Goal: Task Accomplishment & Management: Complete application form

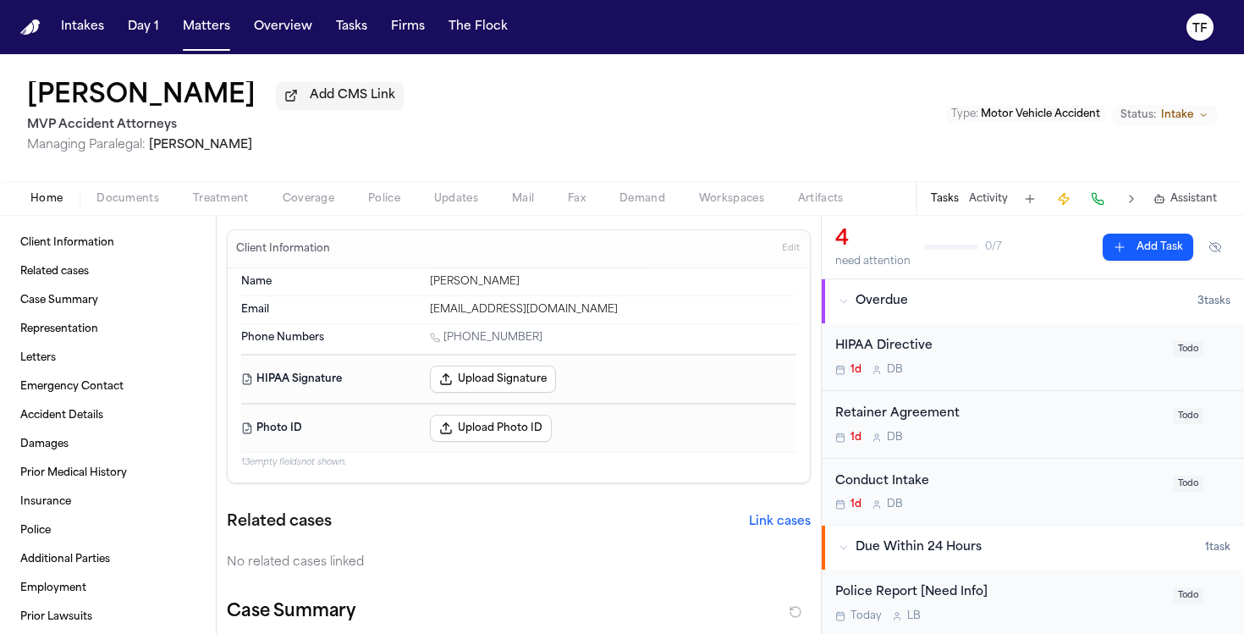
click at [782, 253] on span "Edit" at bounding box center [791, 249] width 18 height 12
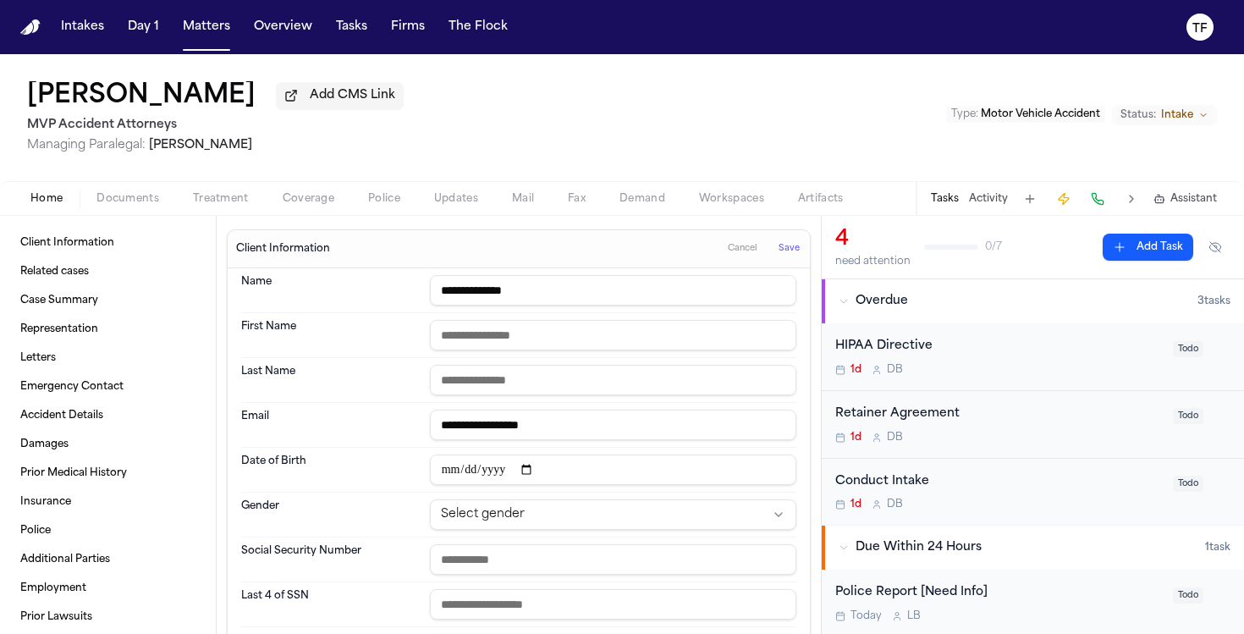
click at [741, 255] on span "Cancel" at bounding box center [743, 249] width 30 height 12
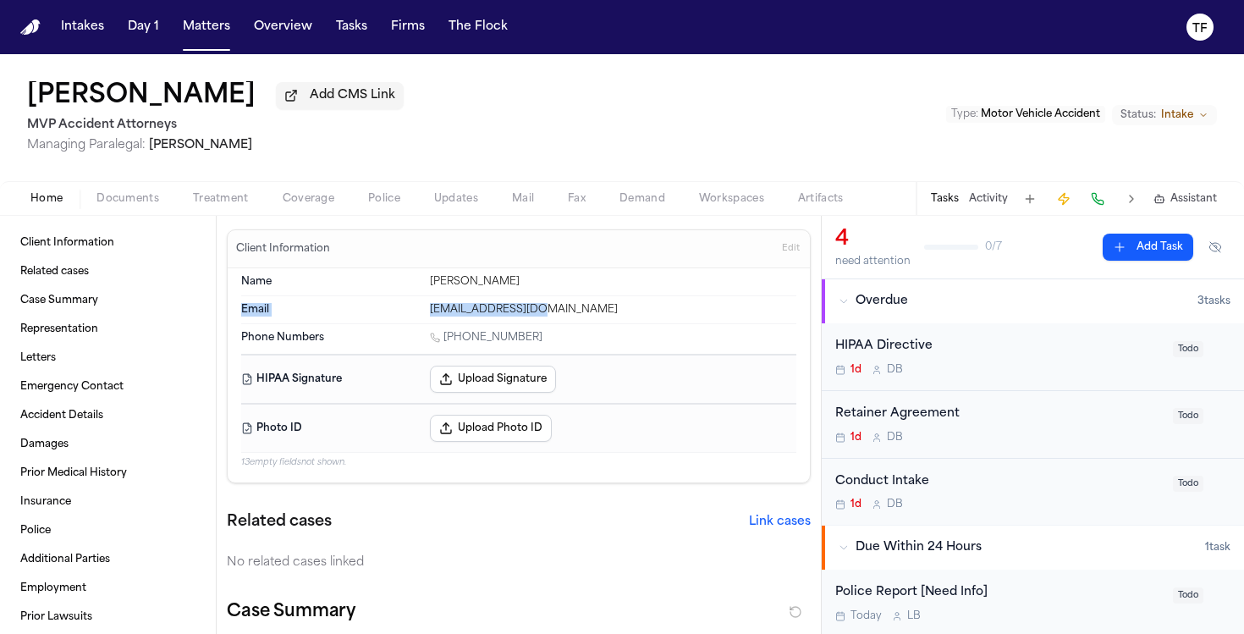
drag, startPoint x: 561, startPoint y: 318, endPoint x: 251, endPoint y: 315, distance: 310.6
copy div "Email [EMAIL_ADDRESS][DOMAIN_NAME]"
click at [176, 309] on link "Case Summary" at bounding box center [108, 300] width 189 height 27
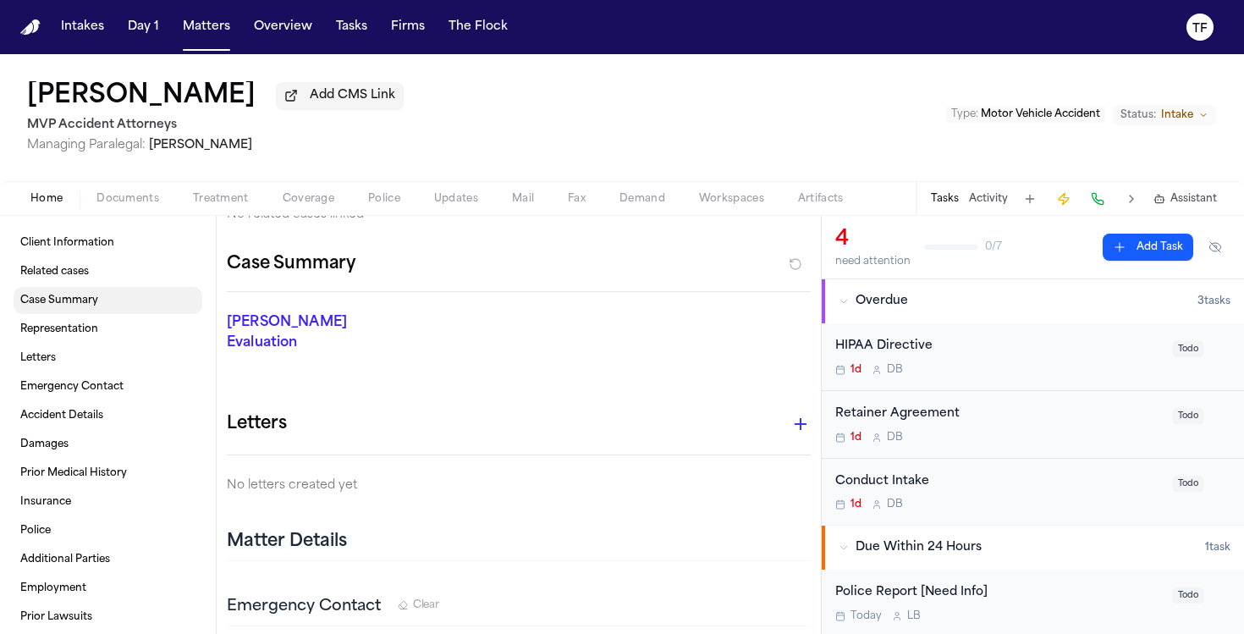
scroll to position [360, 0]
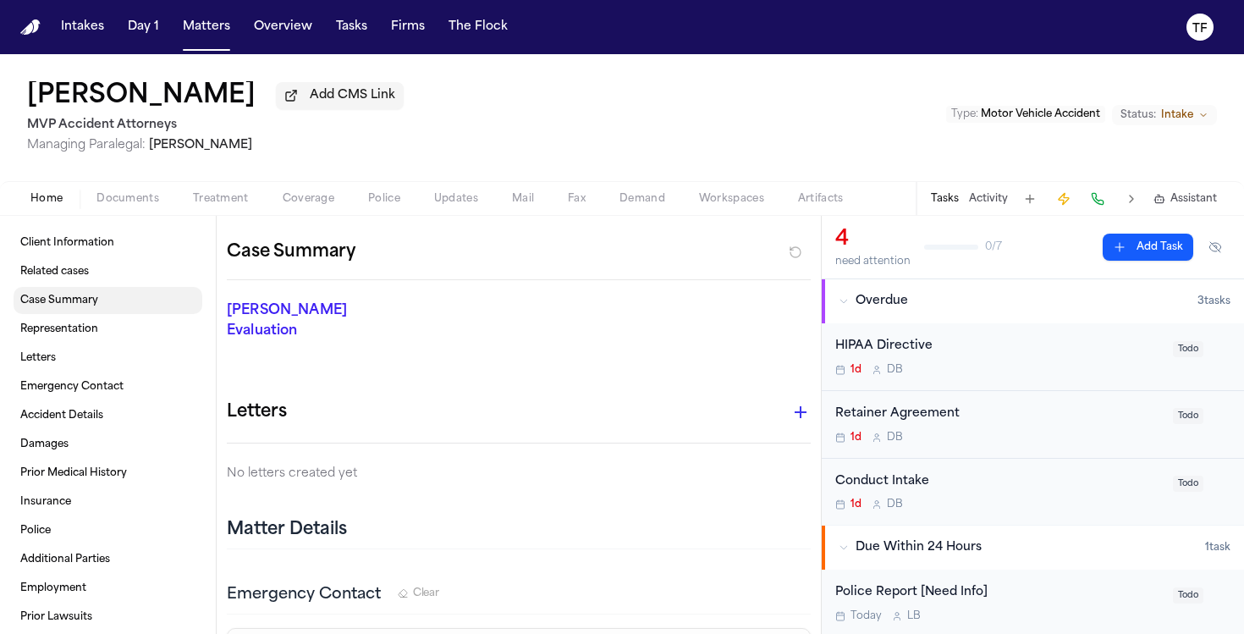
click at [80, 302] on span "Case Summary" at bounding box center [59, 301] width 78 height 14
click at [54, 196] on span "Home" at bounding box center [46, 199] width 32 height 14
click at [146, 196] on span "Documents" at bounding box center [127, 199] width 63 height 14
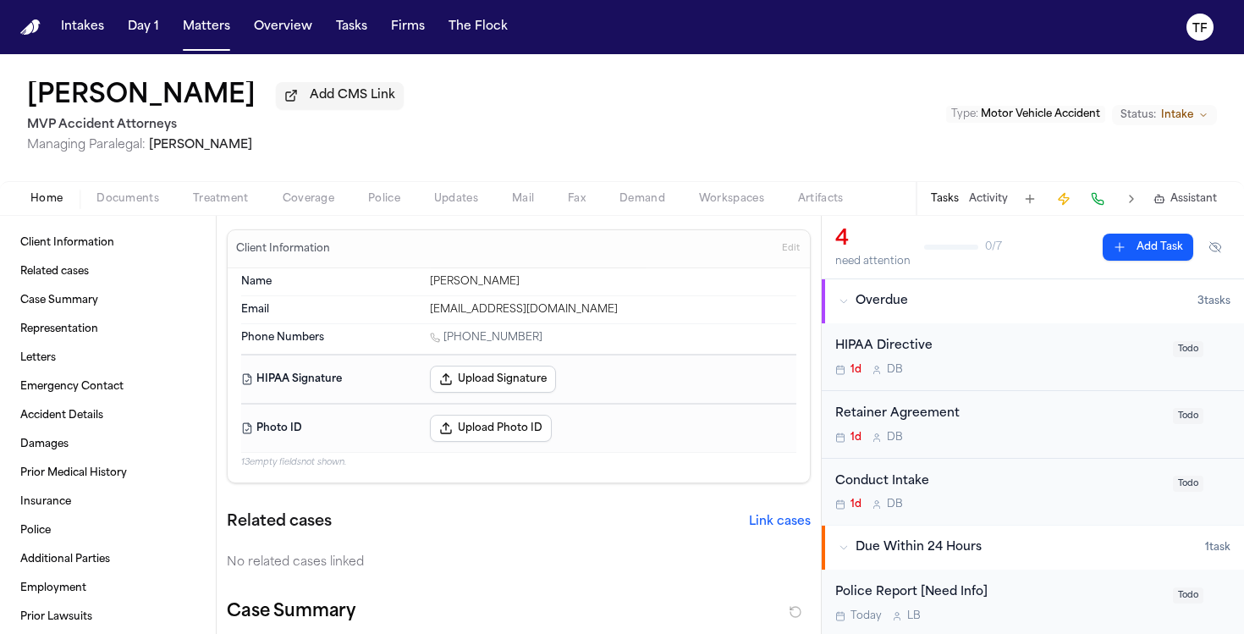
click at [36, 202] on span "Home" at bounding box center [46, 199] width 32 height 14
click at [130, 199] on span "Documents" at bounding box center [127, 199] width 63 height 14
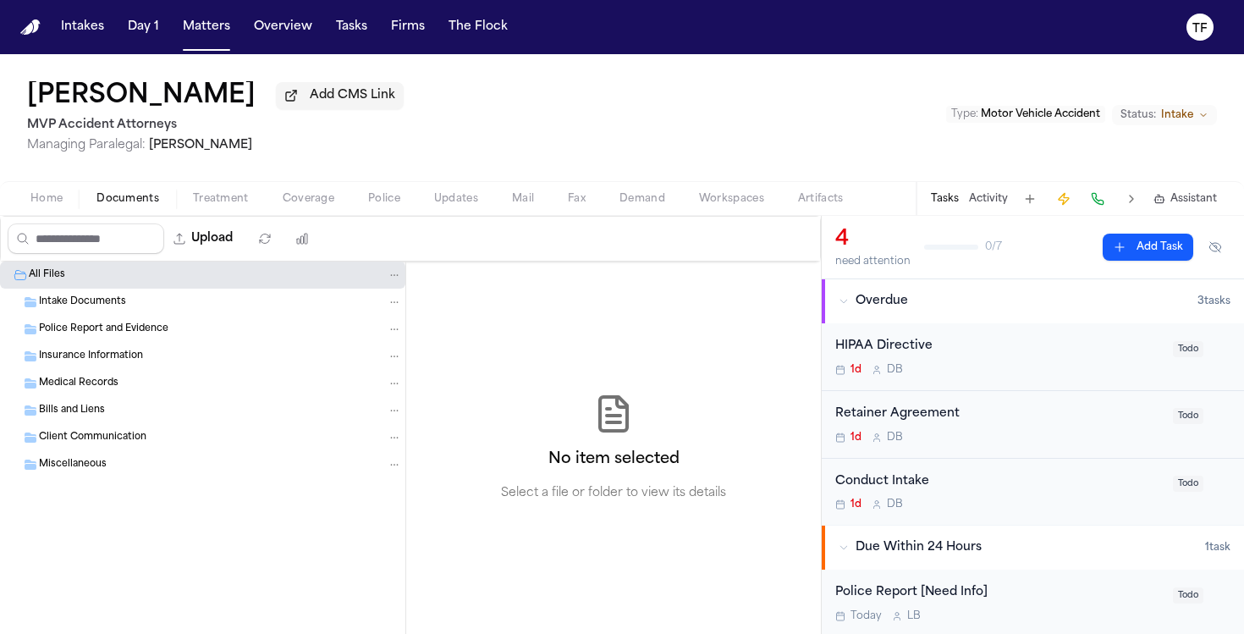
click at [55, 215] on div "Home Documents Treatment Coverage Police Updates Mail Fax Demand Workspaces Art…" at bounding box center [622, 198] width 1244 height 34
click at [55, 206] on span "Home" at bounding box center [46, 199] width 32 height 14
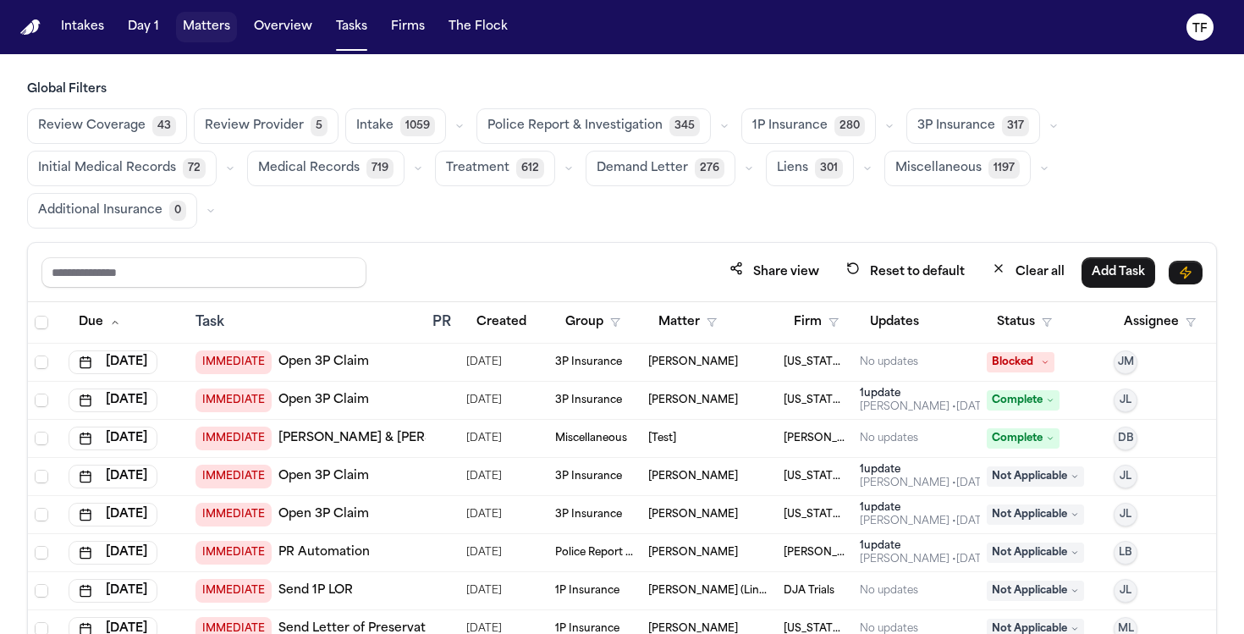
click at [201, 35] on button "Matters" at bounding box center [206, 27] width 61 height 30
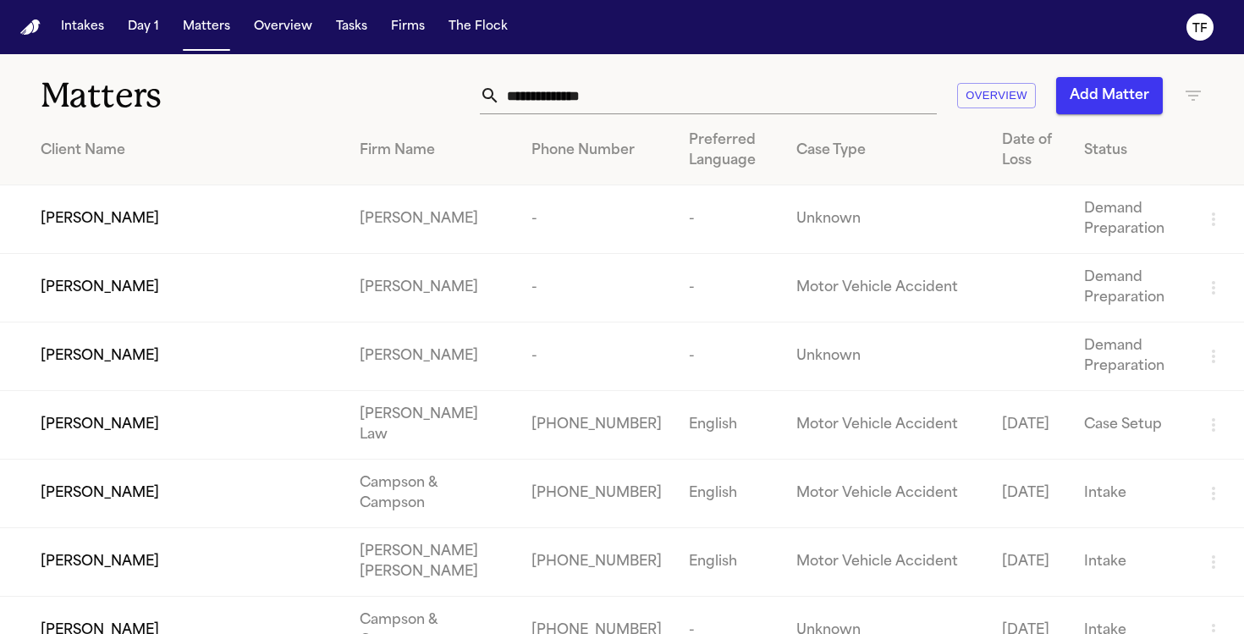
click at [570, 98] on input "text" at bounding box center [718, 95] width 437 height 37
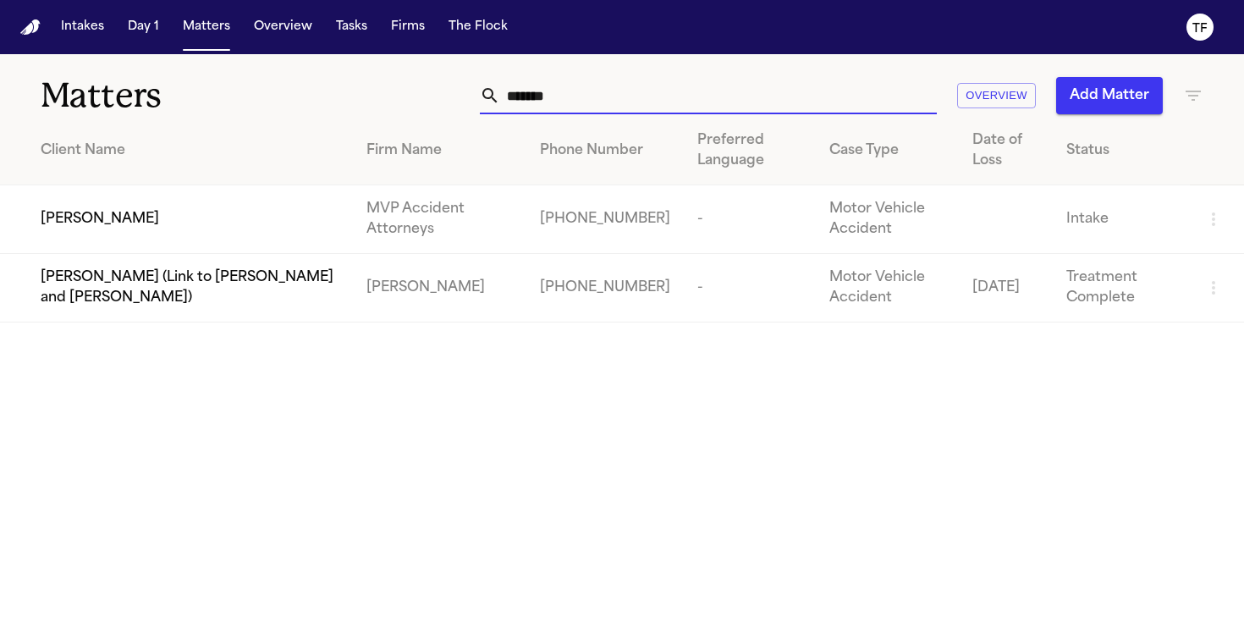
type input "*******"
click at [273, 244] on td "[PERSON_NAME]" at bounding box center [176, 219] width 353 height 69
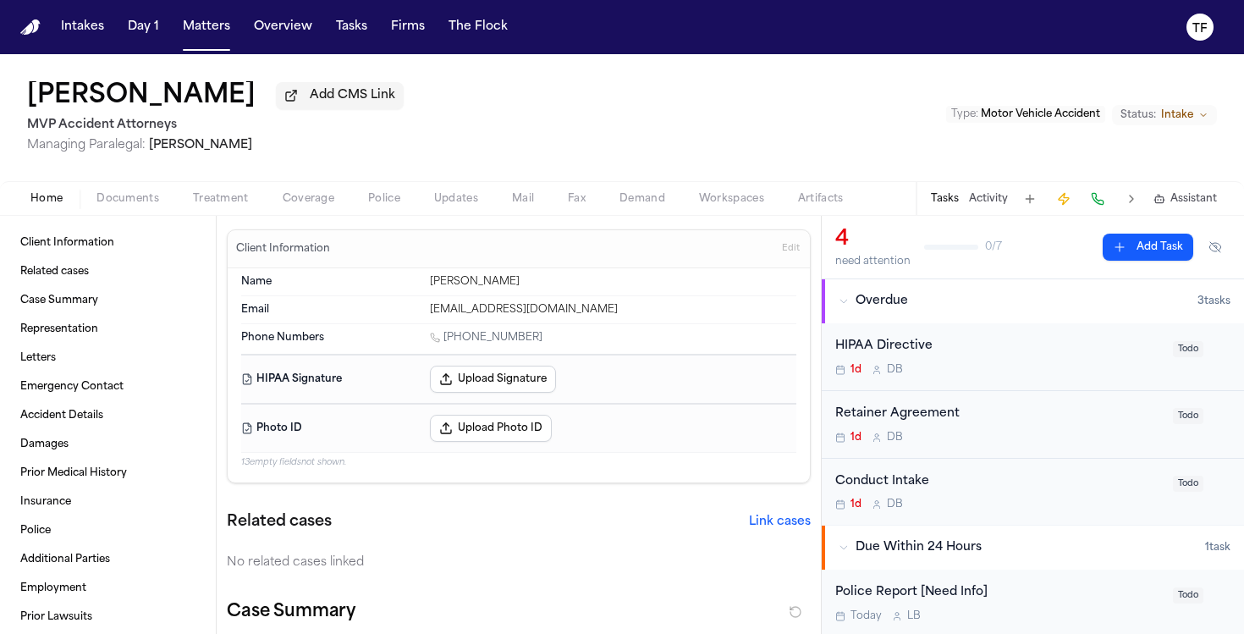
drag, startPoint x: 824, startPoint y: 547, endPoint x: 821, endPoint y: 565, distance: 18.9
click at [819, 589] on div "Client Information Related cases Case Summary Representation Letters Emergency …" at bounding box center [622, 425] width 1244 height 418
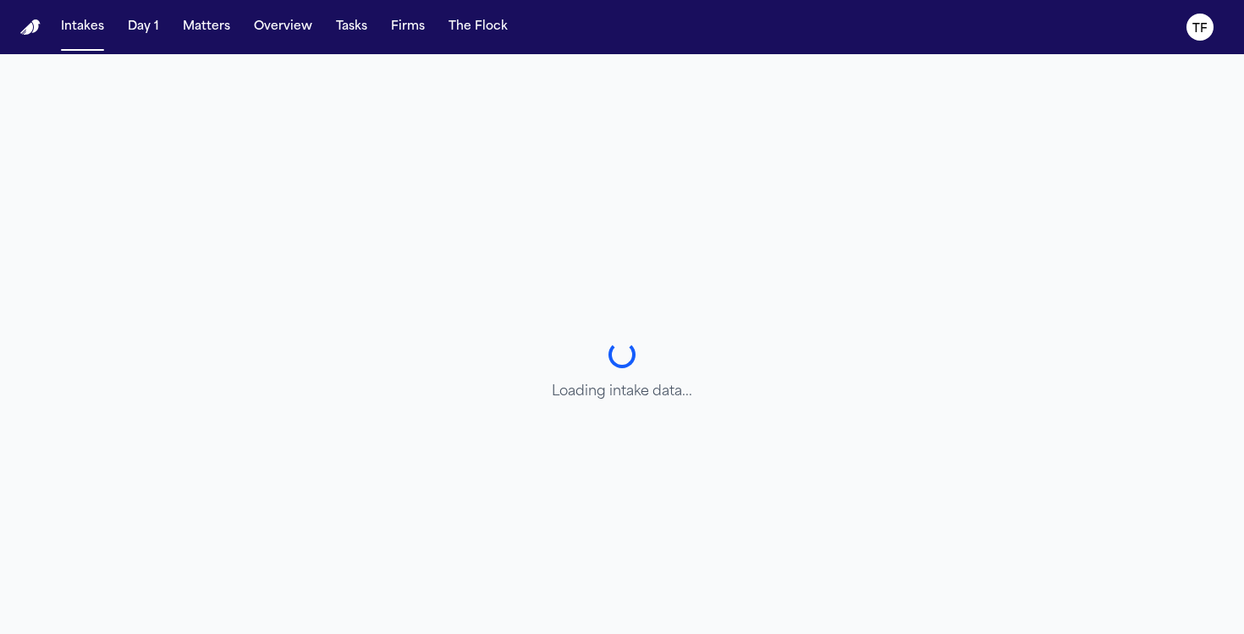
select select "**********"
